Goal: Task Accomplishment & Management: Use online tool/utility

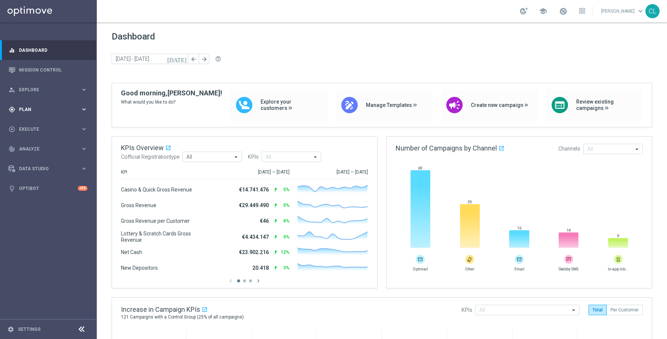
click at [85, 103] on div "gps_fixed Plan keyboard_arrow_right" at bounding box center [48, 109] width 96 height 20
click at [35, 146] on span "Templates" at bounding box center [46, 147] width 53 height 4
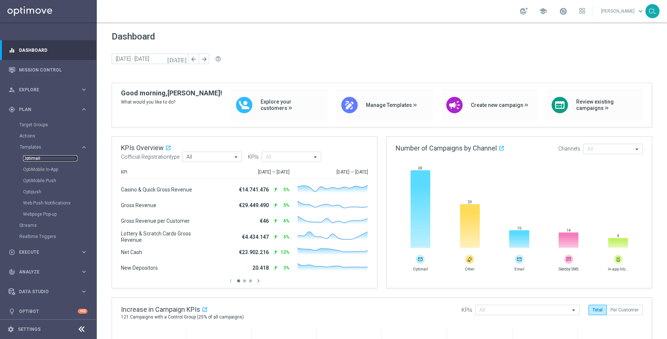
click at [39, 158] on link "Optimail" at bounding box center [50, 158] width 54 height 6
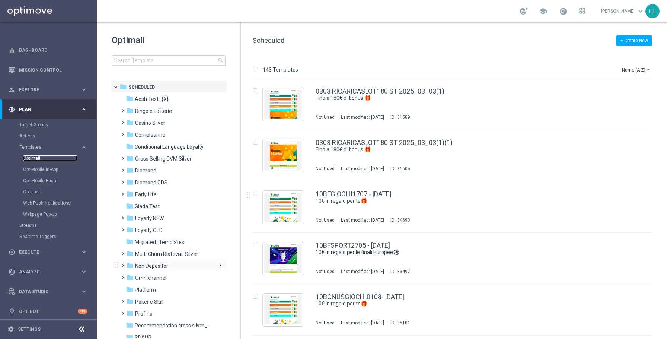
scroll to position [72, 0]
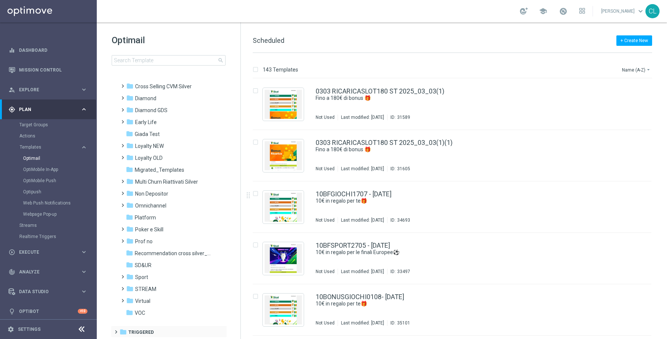
click at [116, 330] on span at bounding box center [114, 328] width 3 height 3
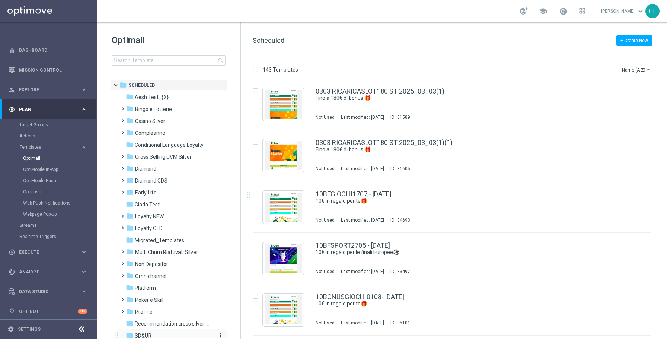
scroll to position [0, 0]
click at [118, 85] on span at bounding box center [119, 84] width 3 height 3
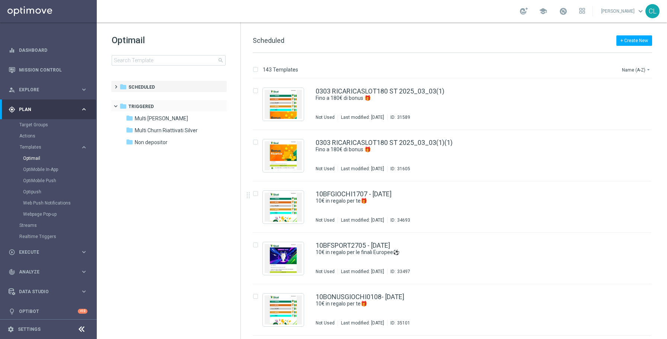
click at [118, 105] on span at bounding box center [119, 104] width 3 height 3
click at [115, 104] on span at bounding box center [114, 102] width 3 height 3
click at [116, 85] on span at bounding box center [114, 83] width 3 height 3
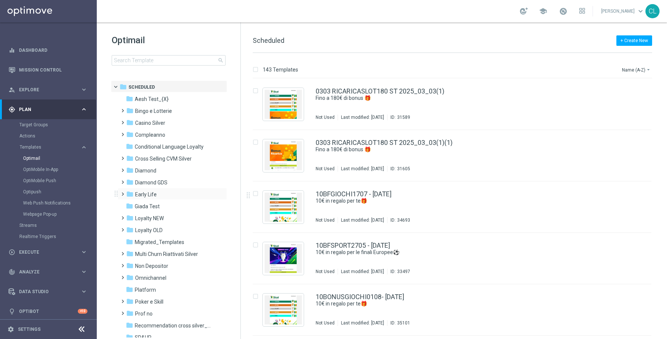
click at [122, 192] on span at bounding box center [121, 190] width 3 height 3
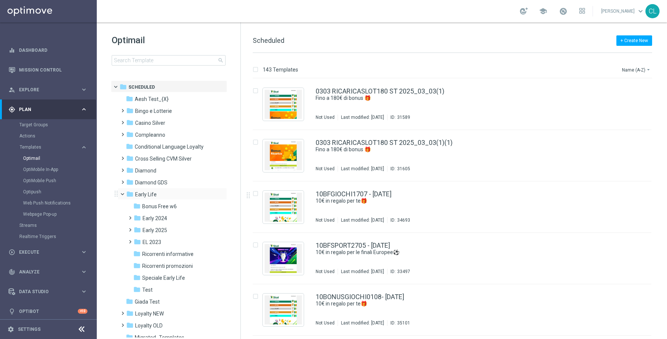
click at [124, 194] on span at bounding box center [125, 192] width 3 height 3
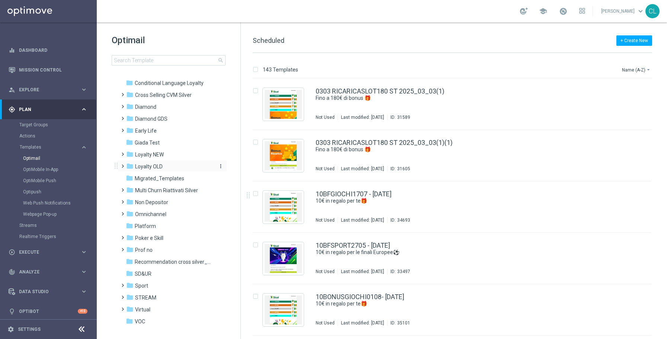
scroll to position [66, 0]
click at [123, 198] on span at bounding box center [121, 196] width 3 height 3
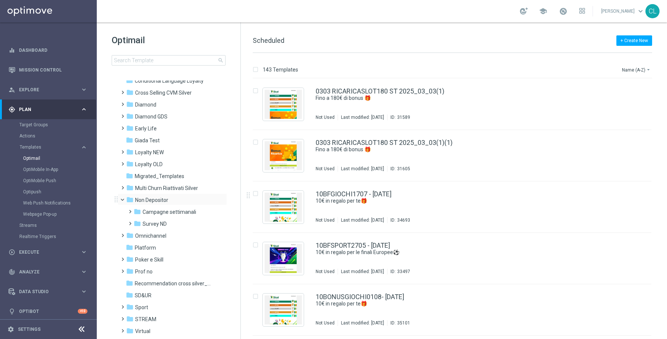
click at [124, 199] on span at bounding box center [125, 197] width 3 height 3
click at [123, 245] on span at bounding box center [121, 243] width 3 height 3
click at [124, 246] on span at bounding box center [125, 245] width 3 height 3
click at [123, 293] on span at bounding box center [121, 291] width 3 height 3
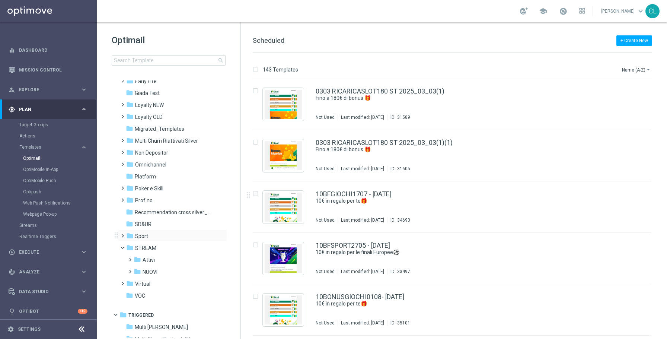
scroll to position [133, 0]
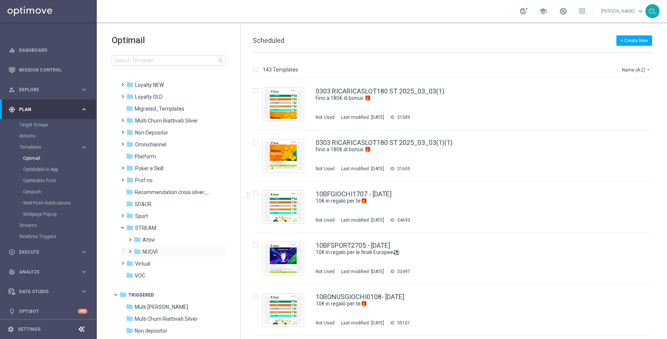
click at [130, 250] on span at bounding box center [128, 248] width 3 height 3
click at [158, 263] on span "NDNP" at bounding box center [156, 263] width 13 height 7
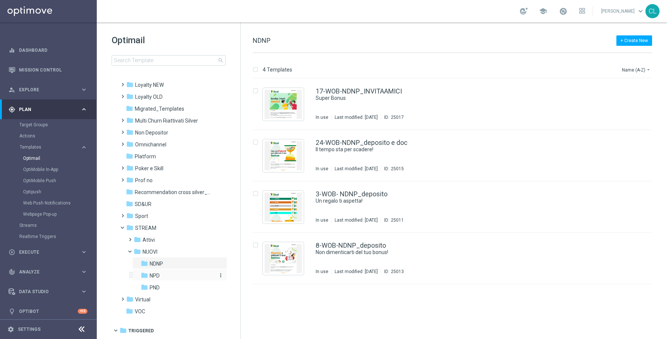
click at [154, 273] on span "NPD" at bounding box center [155, 275] width 10 height 7
click at [156, 288] on span "PND" at bounding box center [155, 287] width 10 height 7
click at [342, 196] on link "3-WOB- PND_DEPOSITO" at bounding box center [352, 194] width 72 height 7
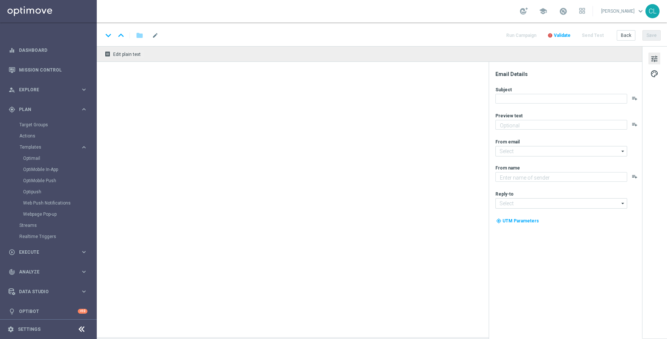
type textarea "200 Sisal point con la tua prima ricarica"
type textarea "SISAL"
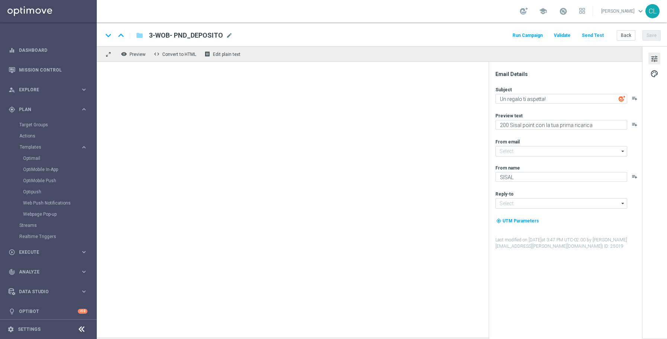
type input "[EMAIL_ADDRESS][DOMAIN_NAME]"
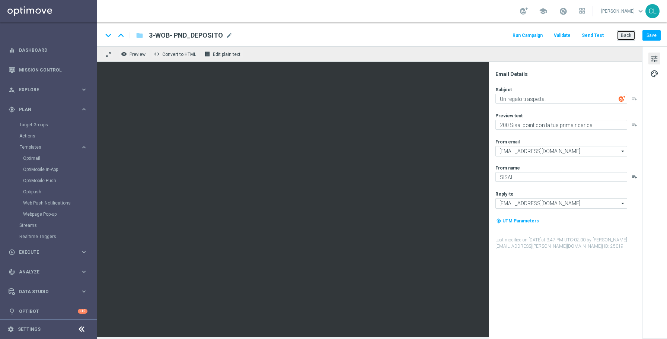
click at [623, 34] on button "Back" at bounding box center [626, 35] width 19 height 10
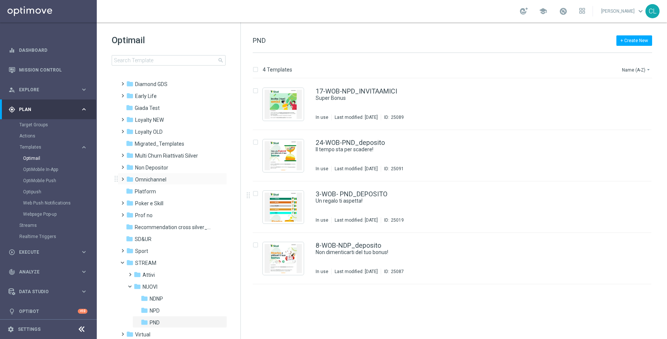
scroll to position [102, 0]
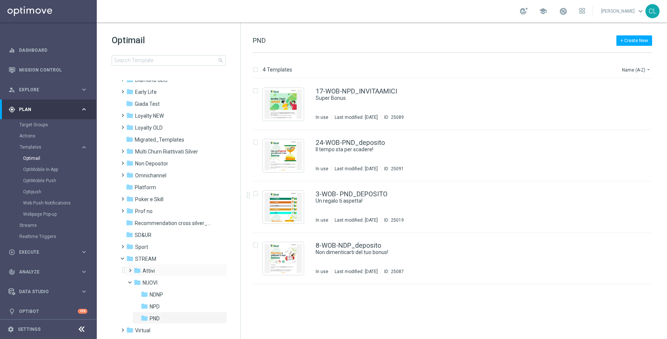
click at [130, 268] on span at bounding box center [128, 267] width 3 height 3
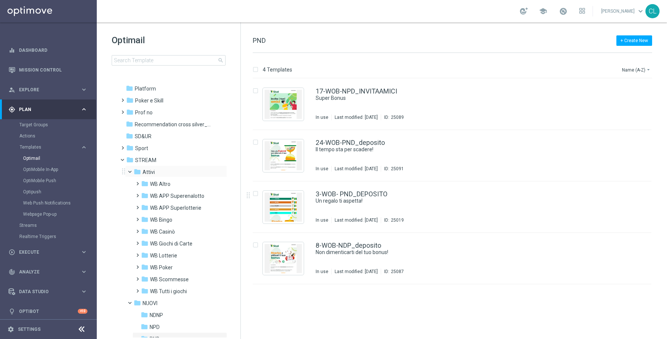
scroll to position [202, 0]
click at [150, 290] on span "WB Tutti i giochi" at bounding box center [168, 290] width 37 height 7
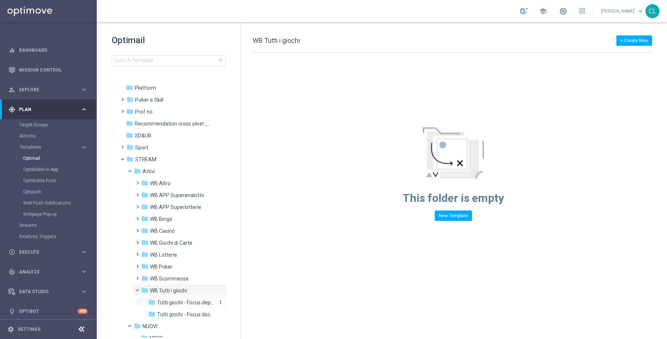
click at [177, 305] on span "Tutti giochi - Focus deposito" at bounding box center [186, 302] width 58 height 7
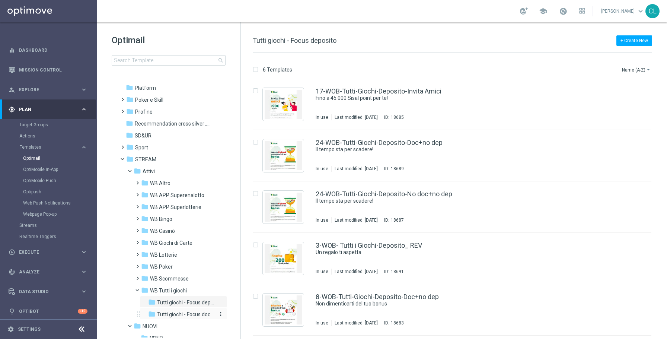
click at [179, 312] on span "Tutti giochi - Focus documento" at bounding box center [186, 314] width 58 height 7
